Goal: Task Accomplishment & Management: Use online tool/utility

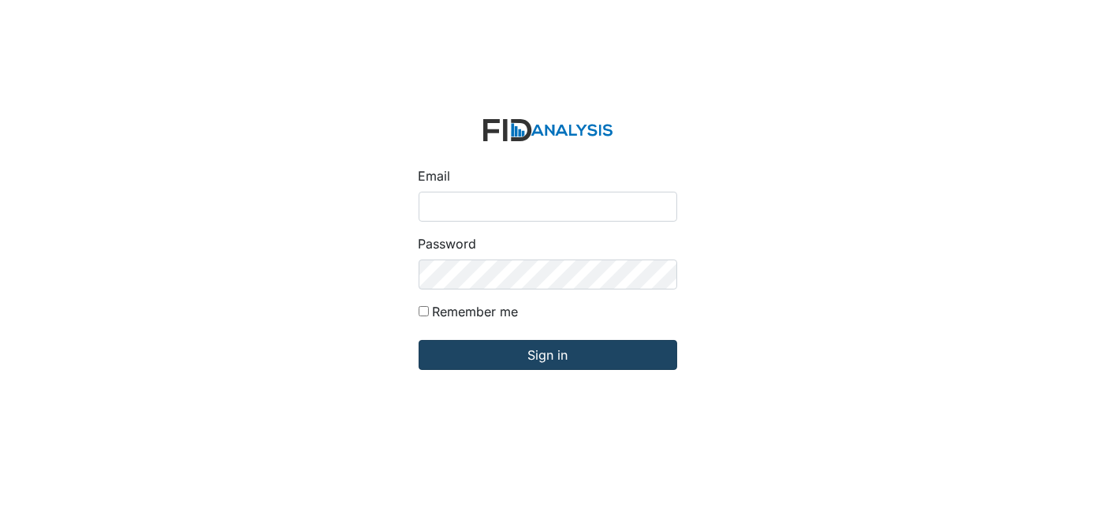
type input "[EMAIL_ADDRESS][DOMAIN_NAME]"
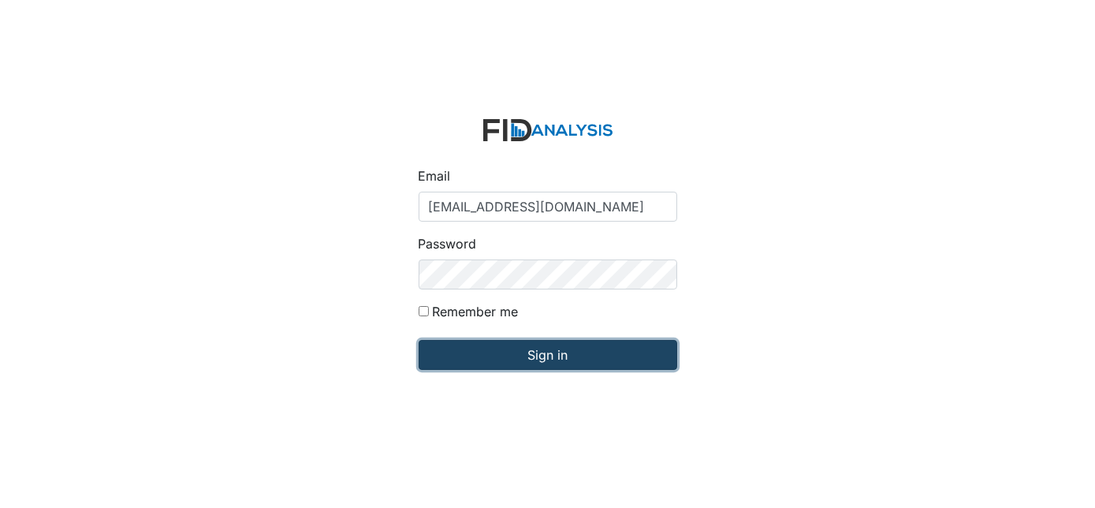
click at [486, 341] on input "Sign in" at bounding box center [548, 355] width 259 height 30
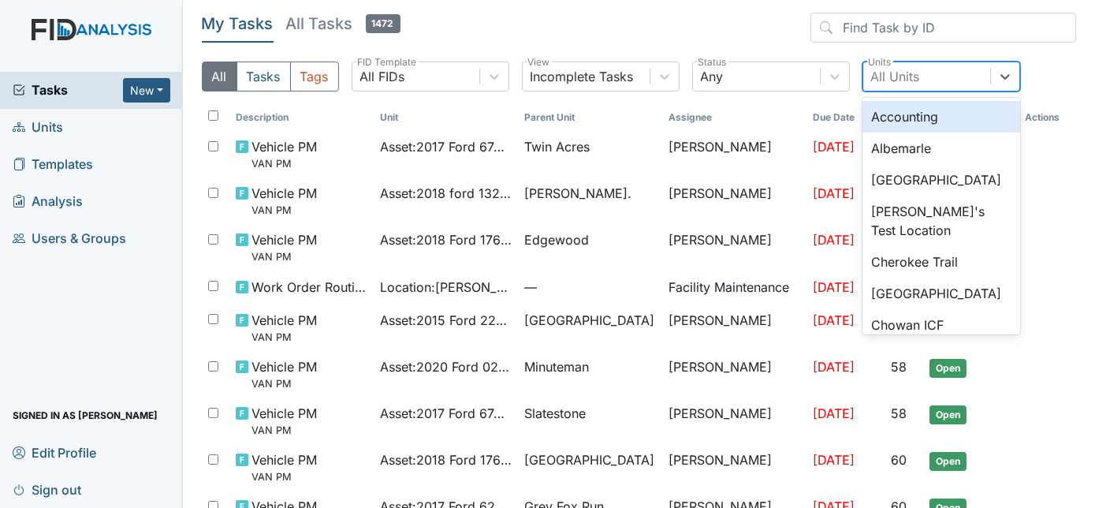
click at [890, 78] on div "All Units" at bounding box center [895, 76] width 49 height 19
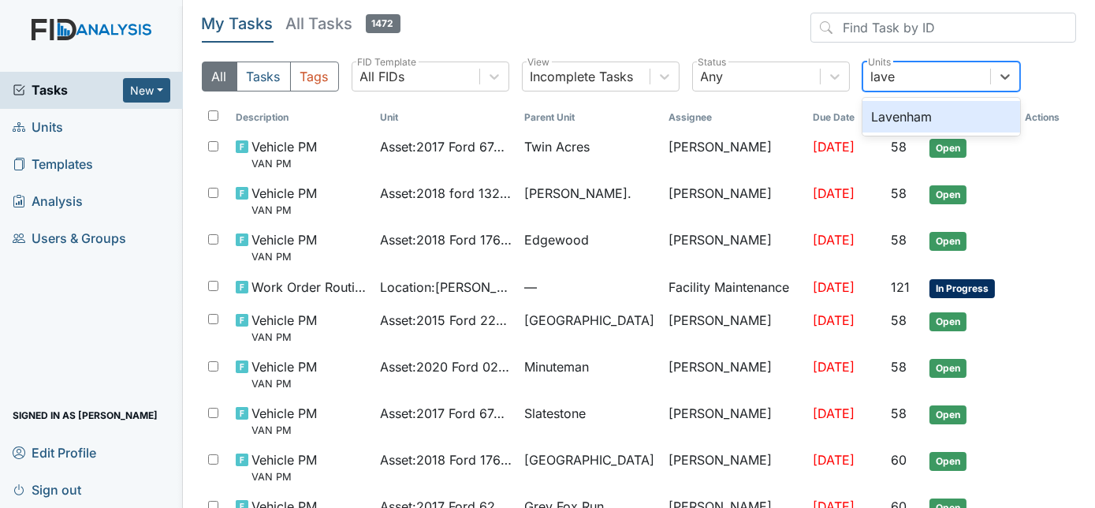
type input "laven"
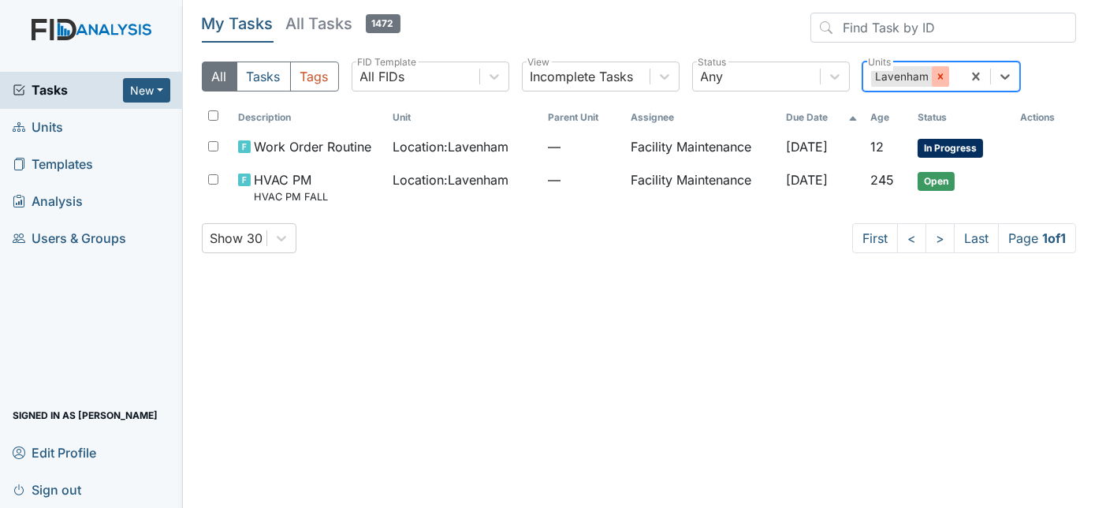
click at [935, 71] on icon at bounding box center [940, 76] width 11 height 11
type input "oakdale"
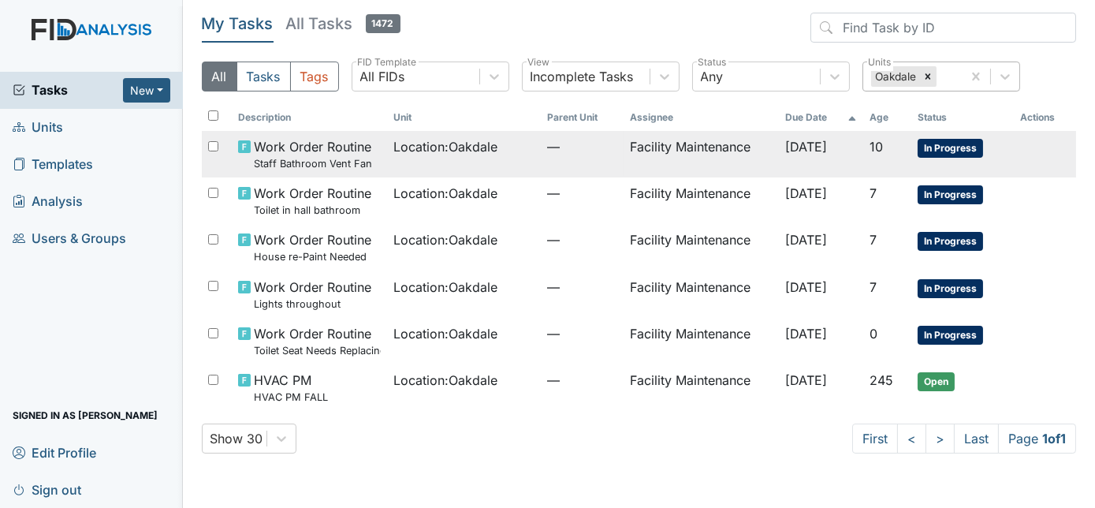
click at [634, 145] on td "Facility Maintenance" at bounding box center [701, 154] width 155 height 47
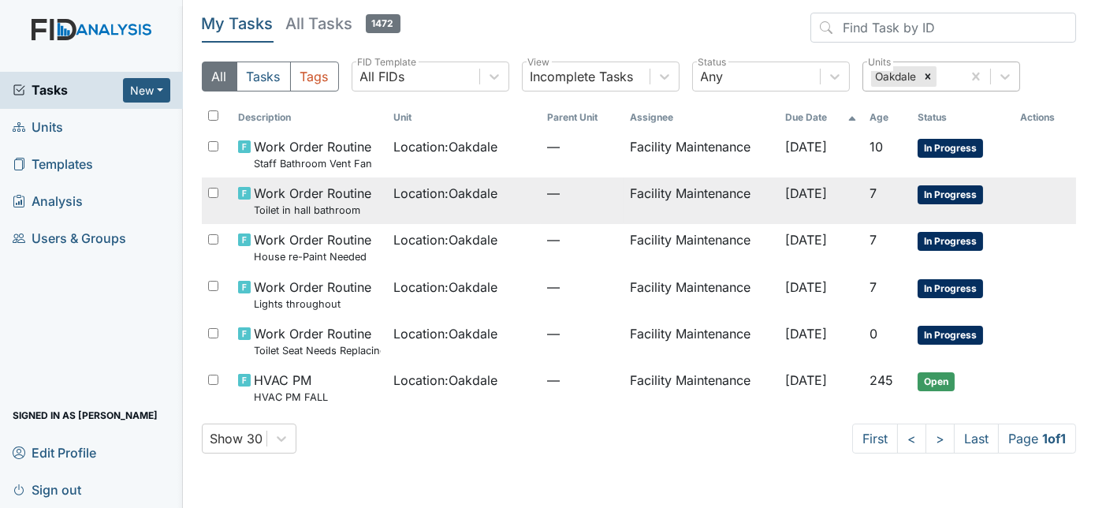
click at [475, 198] on span "Location : Oakdale" at bounding box center [445, 193] width 104 height 19
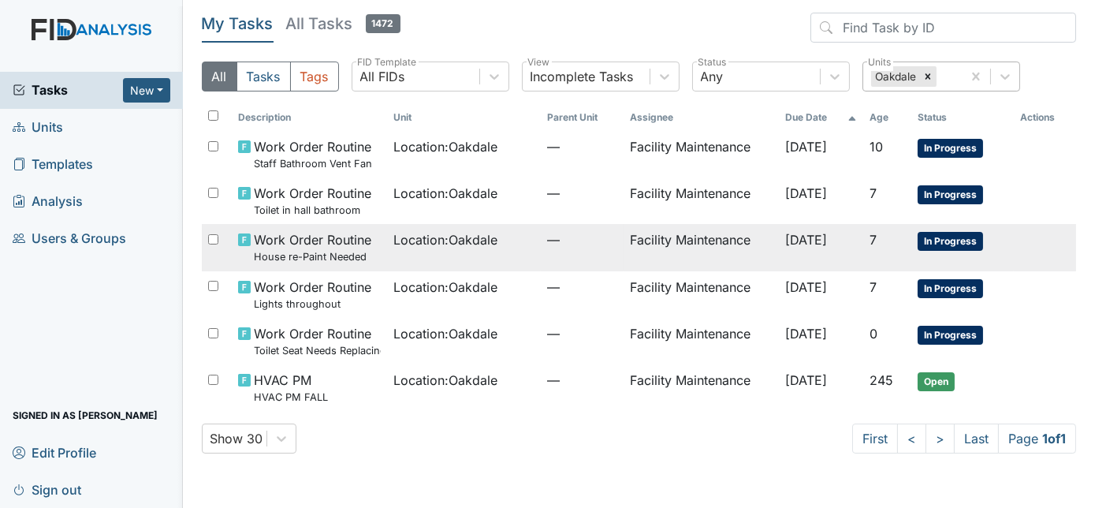
click at [417, 244] on span "Location : Oakdale" at bounding box center [445, 239] width 104 height 19
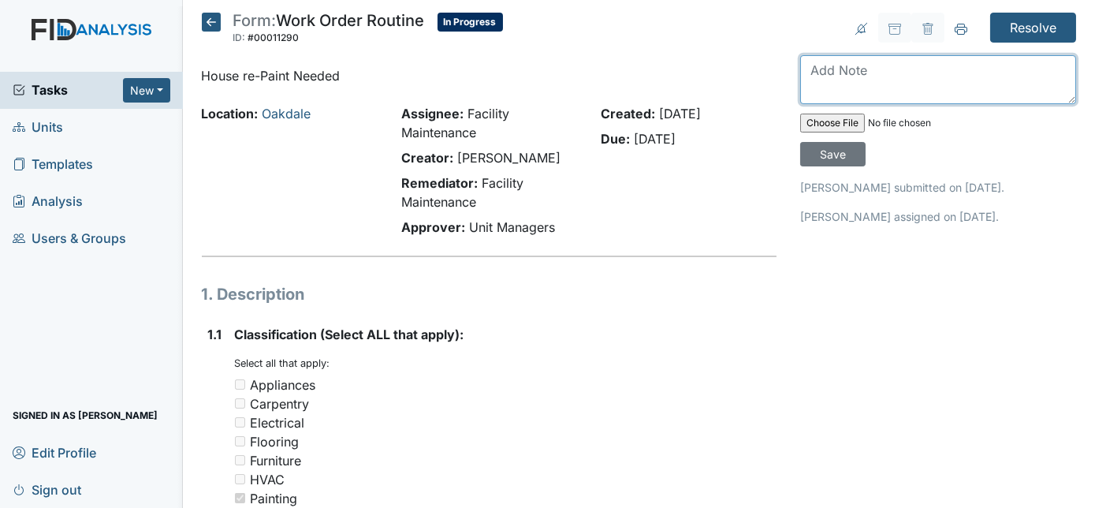
click at [877, 73] on textarea at bounding box center [938, 79] width 276 height 49
click at [864, 71] on textarea at bounding box center [938, 79] width 276 height 49
type textarea "will repaint as needed"
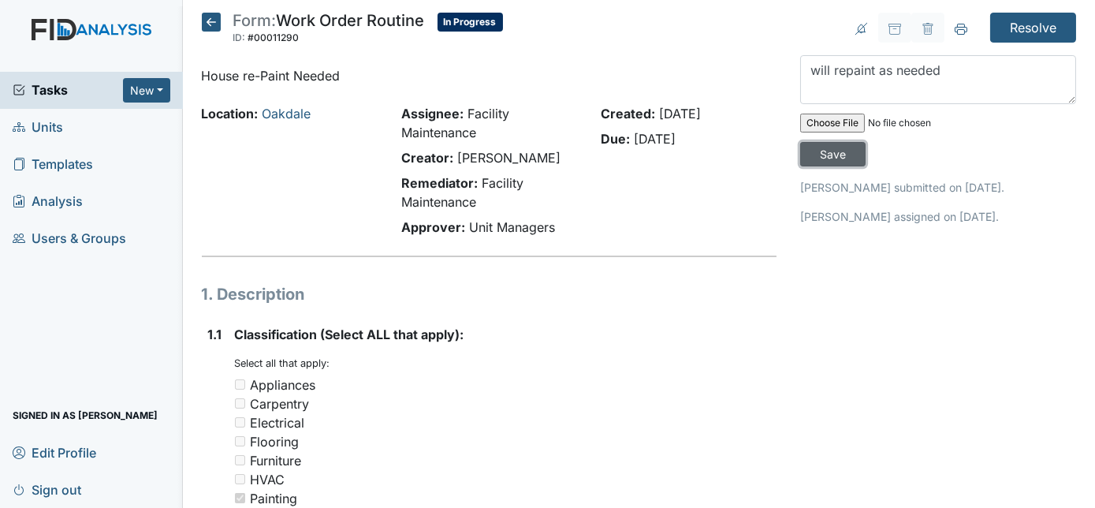
click at [866, 142] on input "Save" at bounding box center [832, 154] width 65 height 24
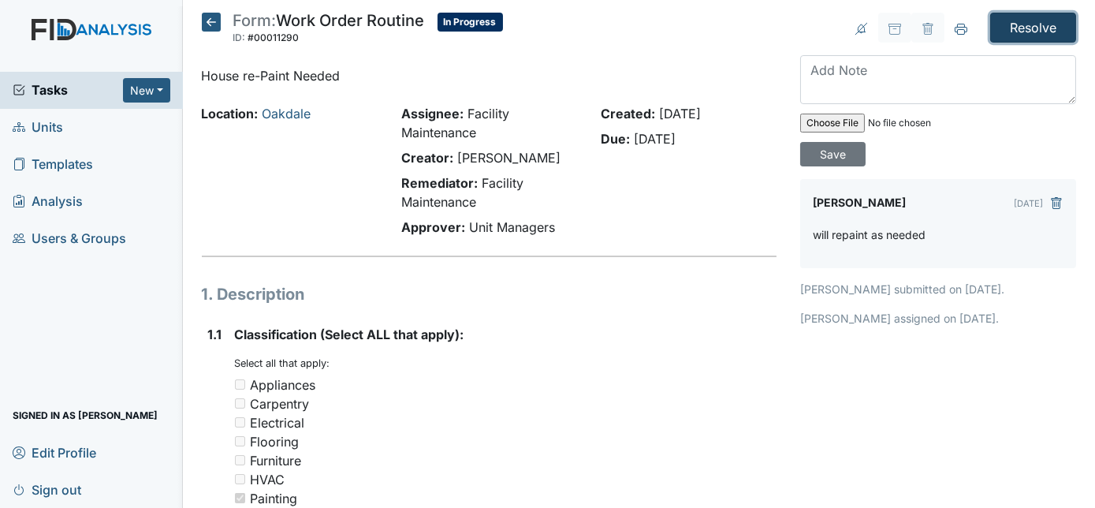
click at [1006, 35] on input "Resolve" at bounding box center [1033, 28] width 86 height 30
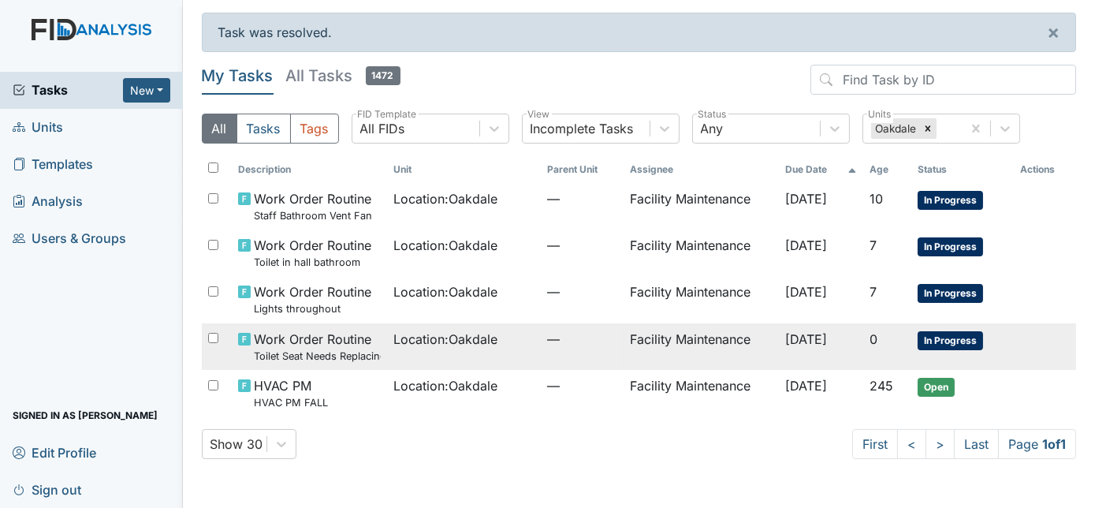
click at [584, 347] on span "—" at bounding box center [582, 339] width 70 height 19
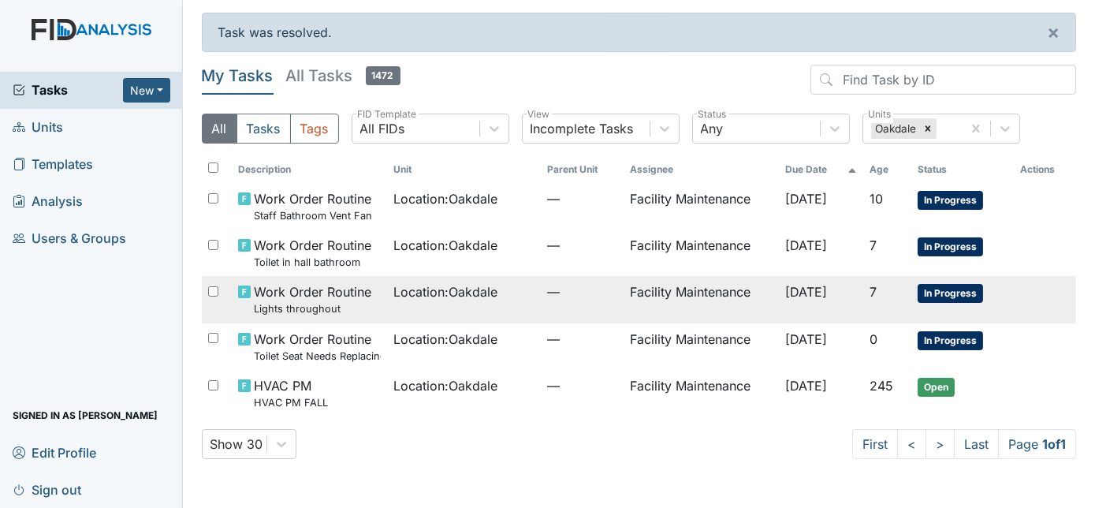
click at [477, 311] on td "Location : [GEOGRAPHIC_DATA]" at bounding box center [464, 299] width 154 height 47
